Goal: Information Seeking & Learning: Learn about a topic

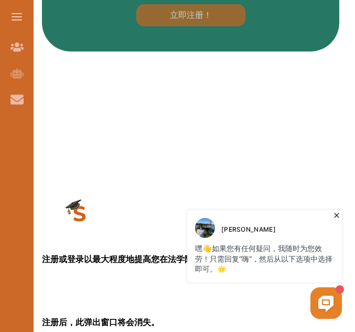
scroll to position [1508, 0]
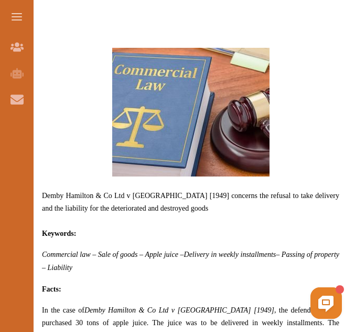
scroll to position [429, 0]
